Goal: Task Accomplishment & Management: Use online tool/utility

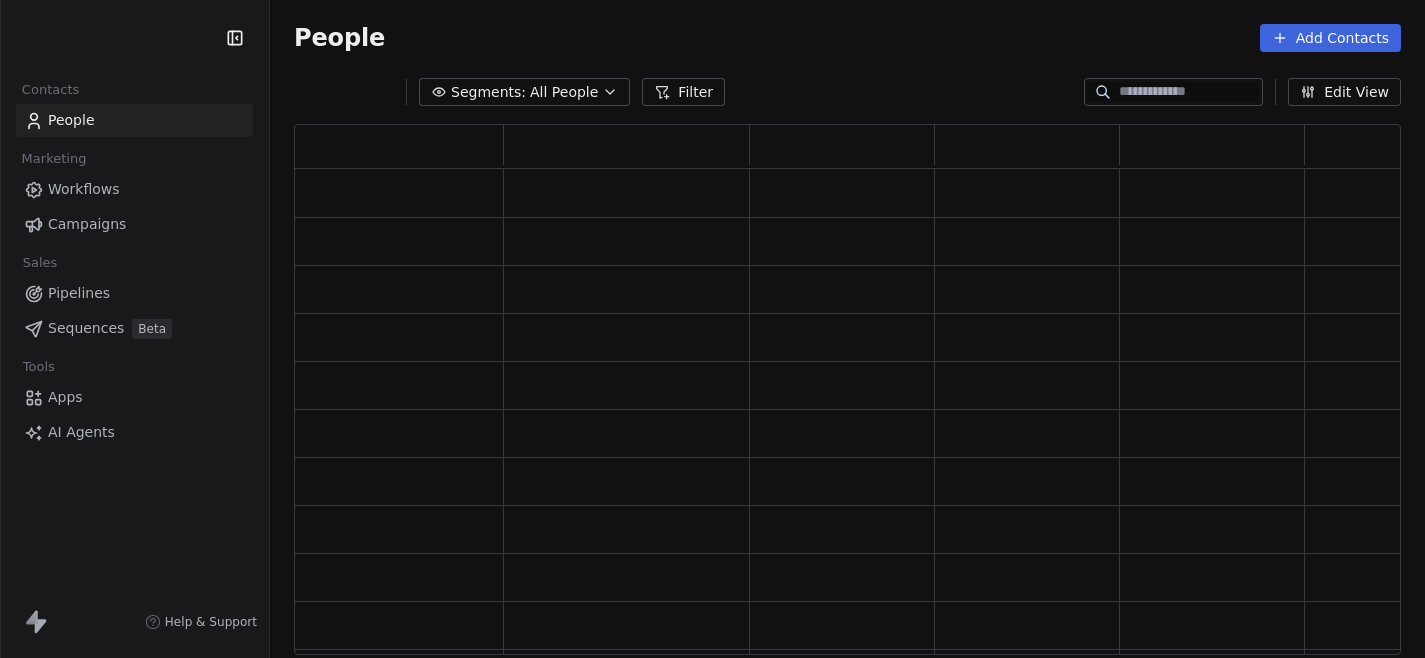
scroll to position [531, 1107]
click at [76, 292] on span "Pipelines" at bounding box center [79, 293] width 62 height 21
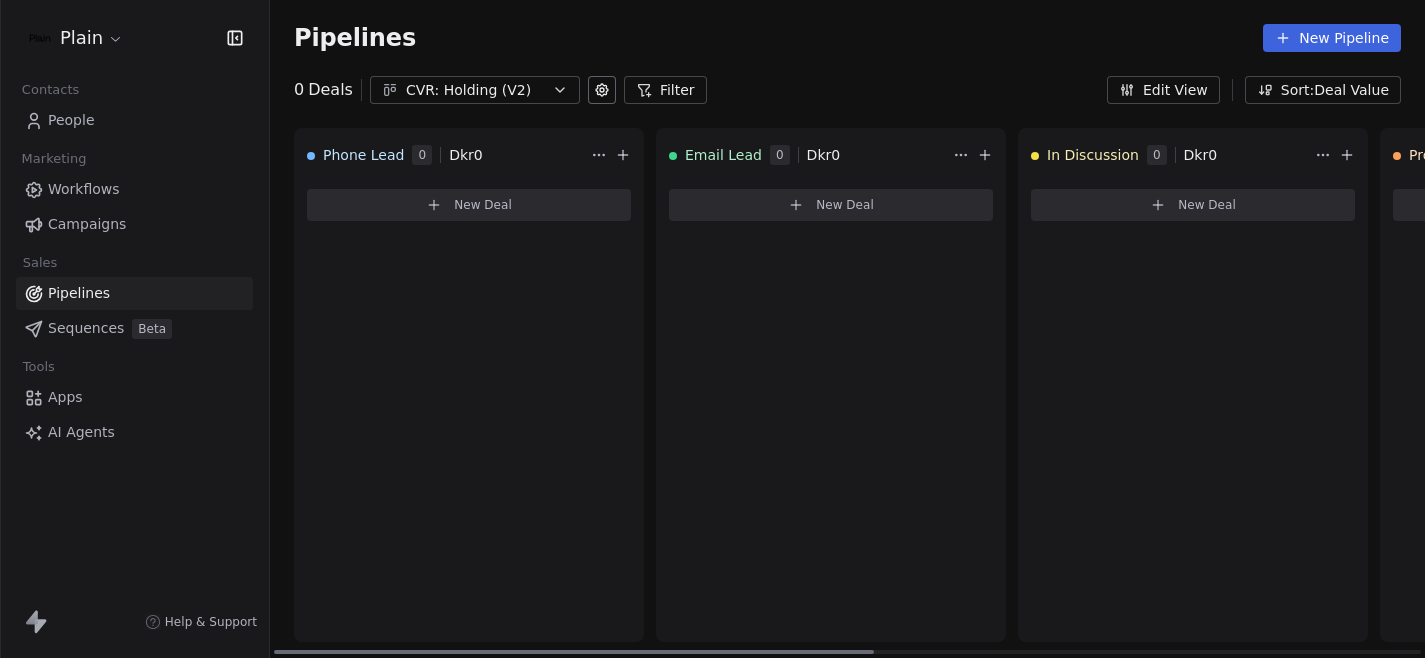
click at [470, 216] on button "New Deal" at bounding box center [469, 205] width 324 height 32
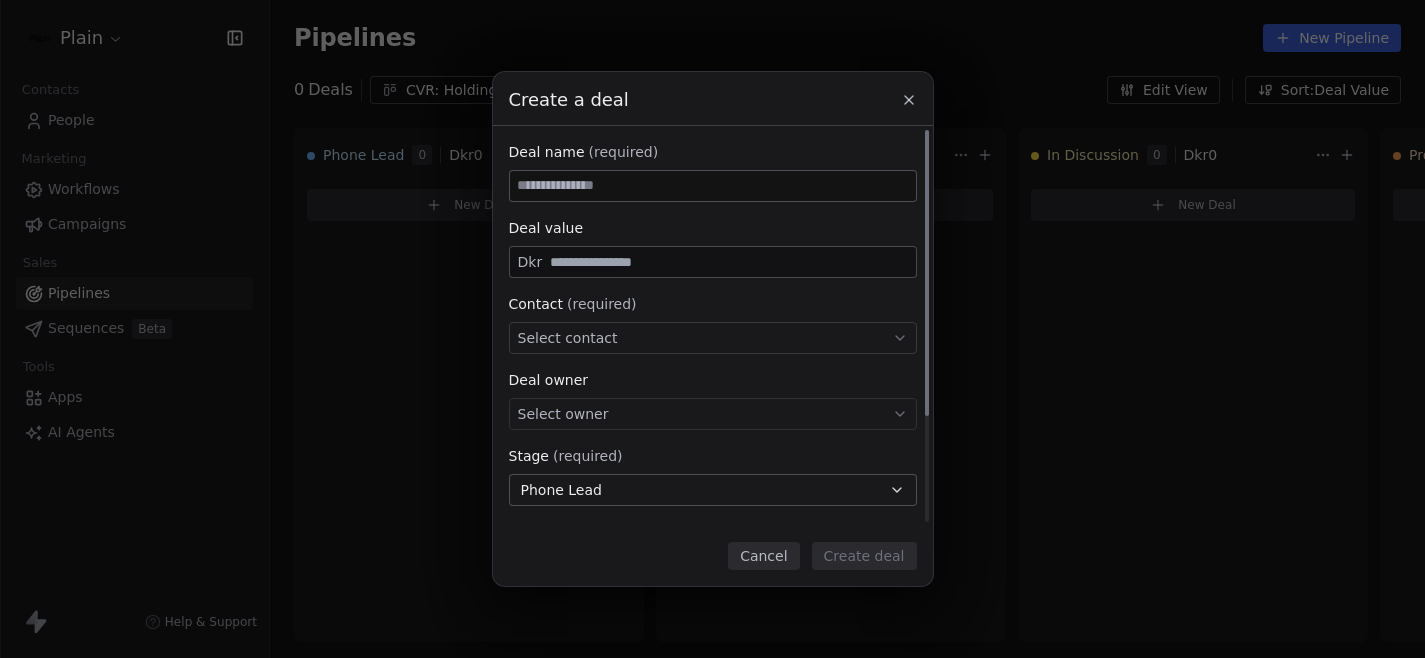
click at [637, 482] on button "Phone Lead" at bounding box center [713, 490] width 408 height 32
click at [747, 137] on div "Create a deal Deal name (required) Deal value Dkr Contact (required) Select con…" at bounding box center [712, 329] width 1425 height 514
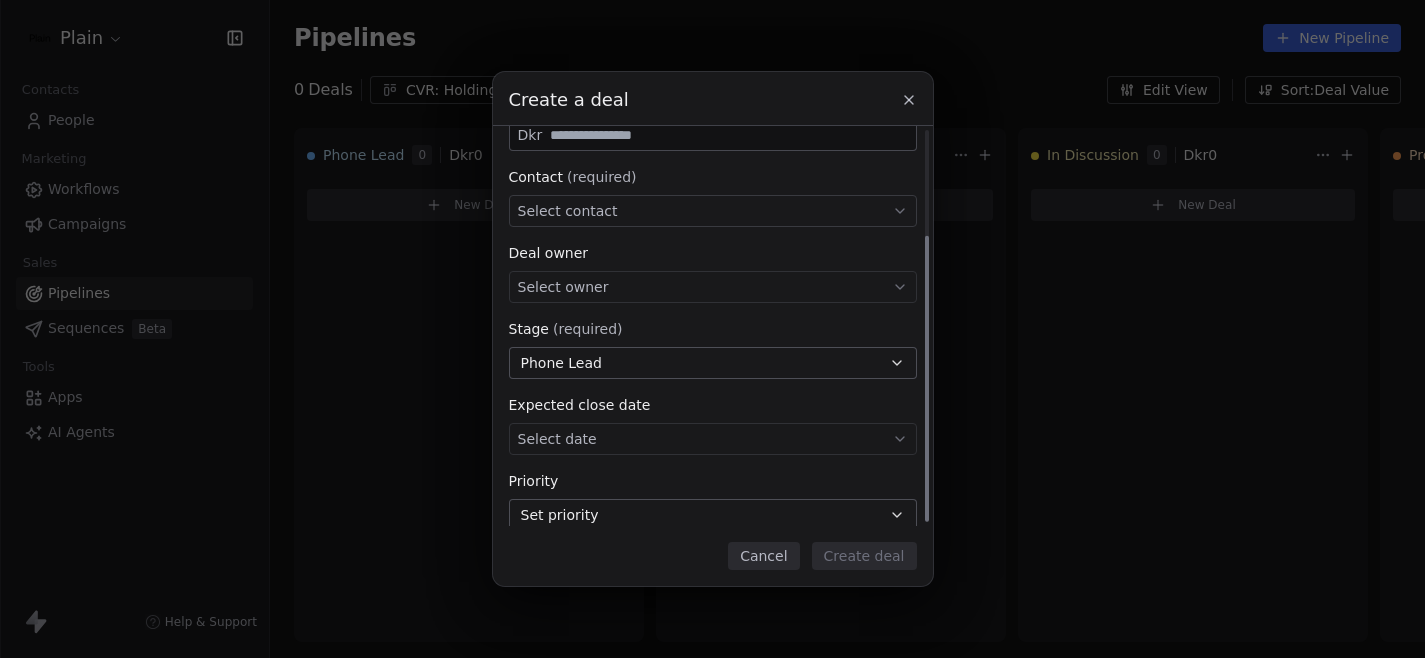
scroll to position [148, 0]
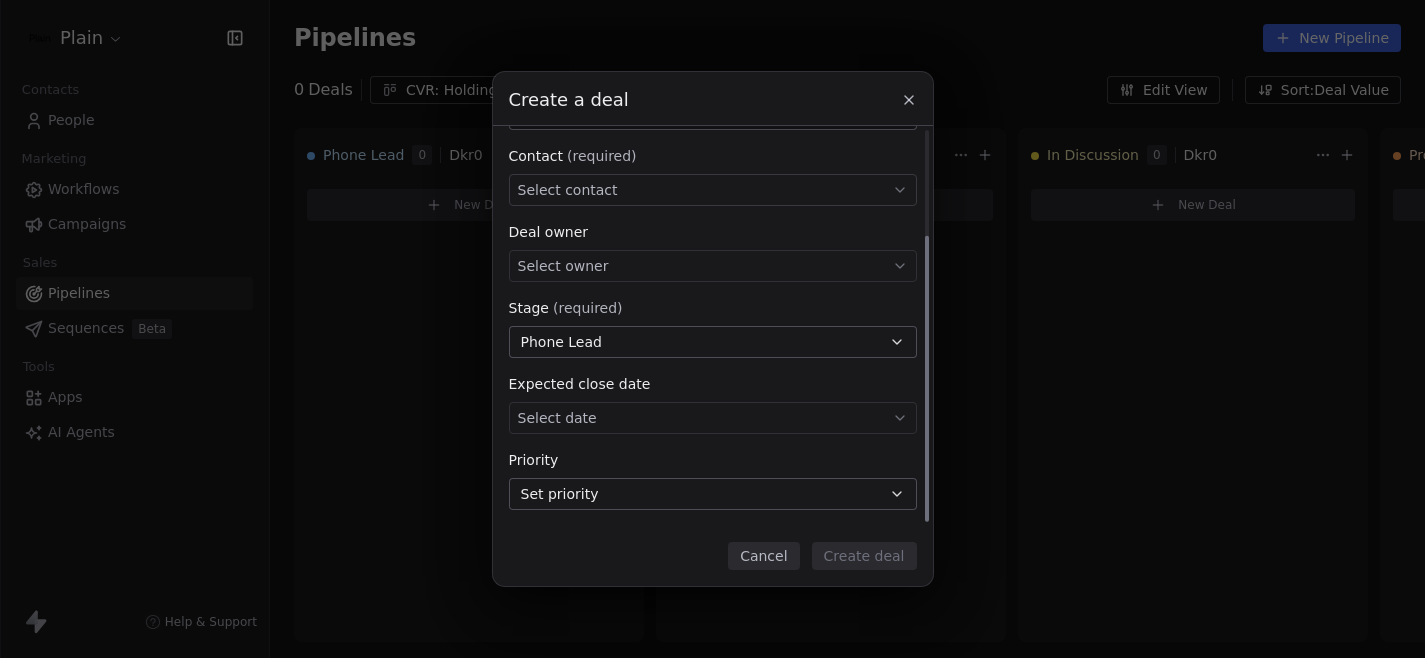
drag, startPoint x: 927, startPoint y: 221, endPoint x: 910, endPoint y: 393, distance: 172.8
click at [910, 393] on div "Deal name (required) Deal value Dkr Contact (required) Select contact Deal owne…" at bounding box center [713, 326] width 440 height 400
click at [905, 90] on button at bounding box center [909, 100] width 24 height 24
